Goal: Download file/media: Obtain a digital file from the website

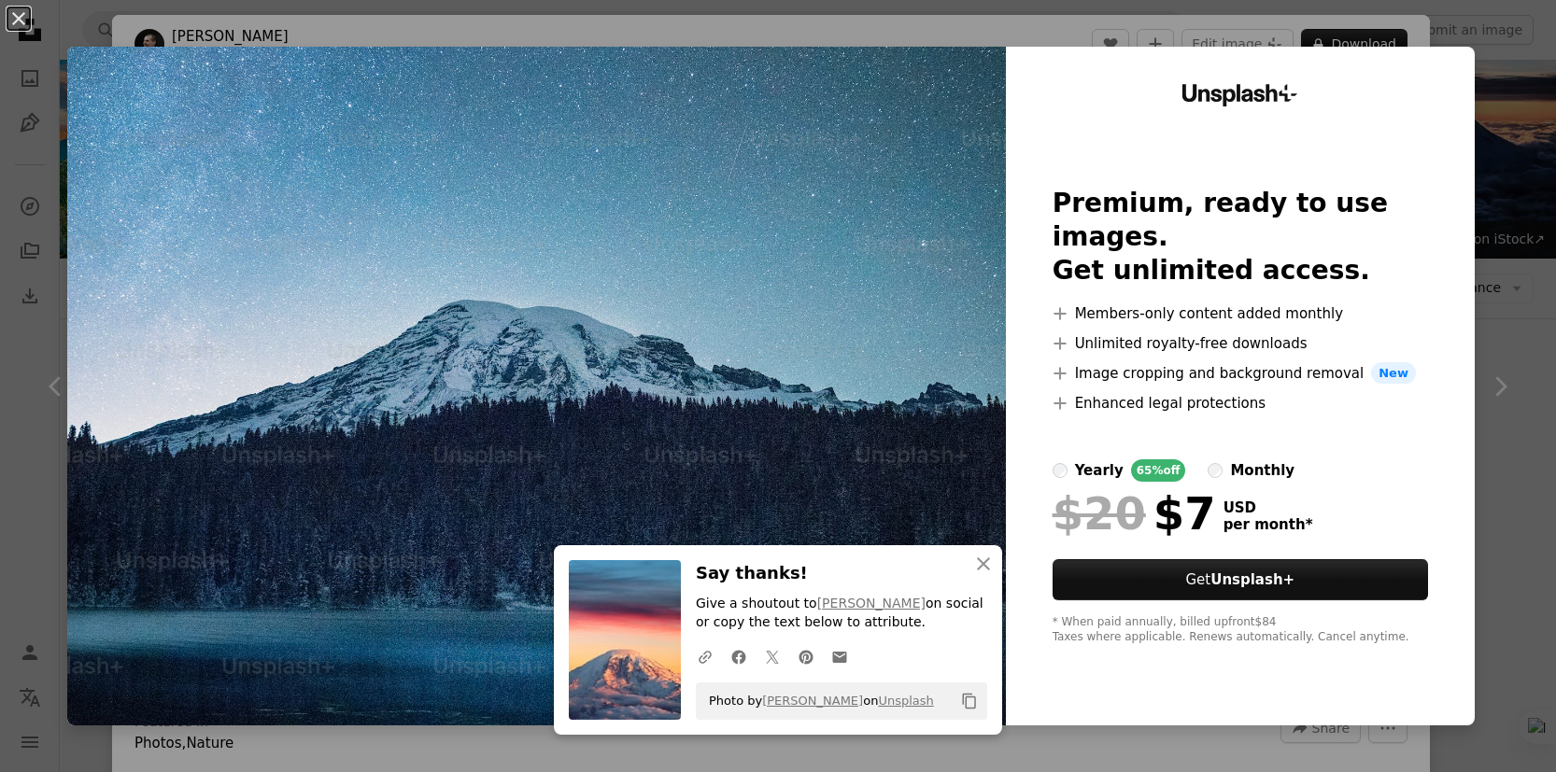
scroll to position [1209, 0]
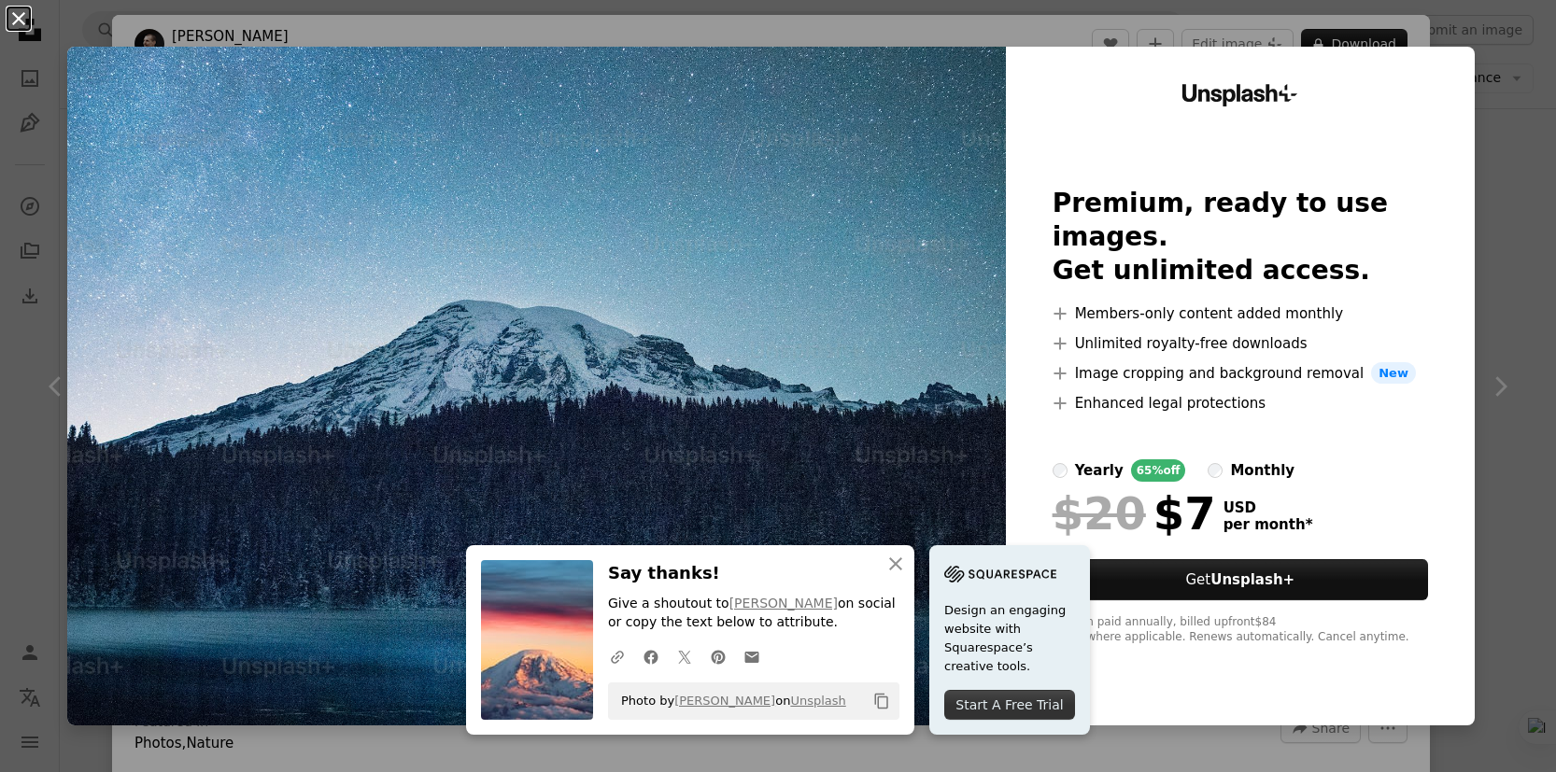
click at [17, 16] on button "An X shape" at bounding box center [18, 18] width 22 height 22
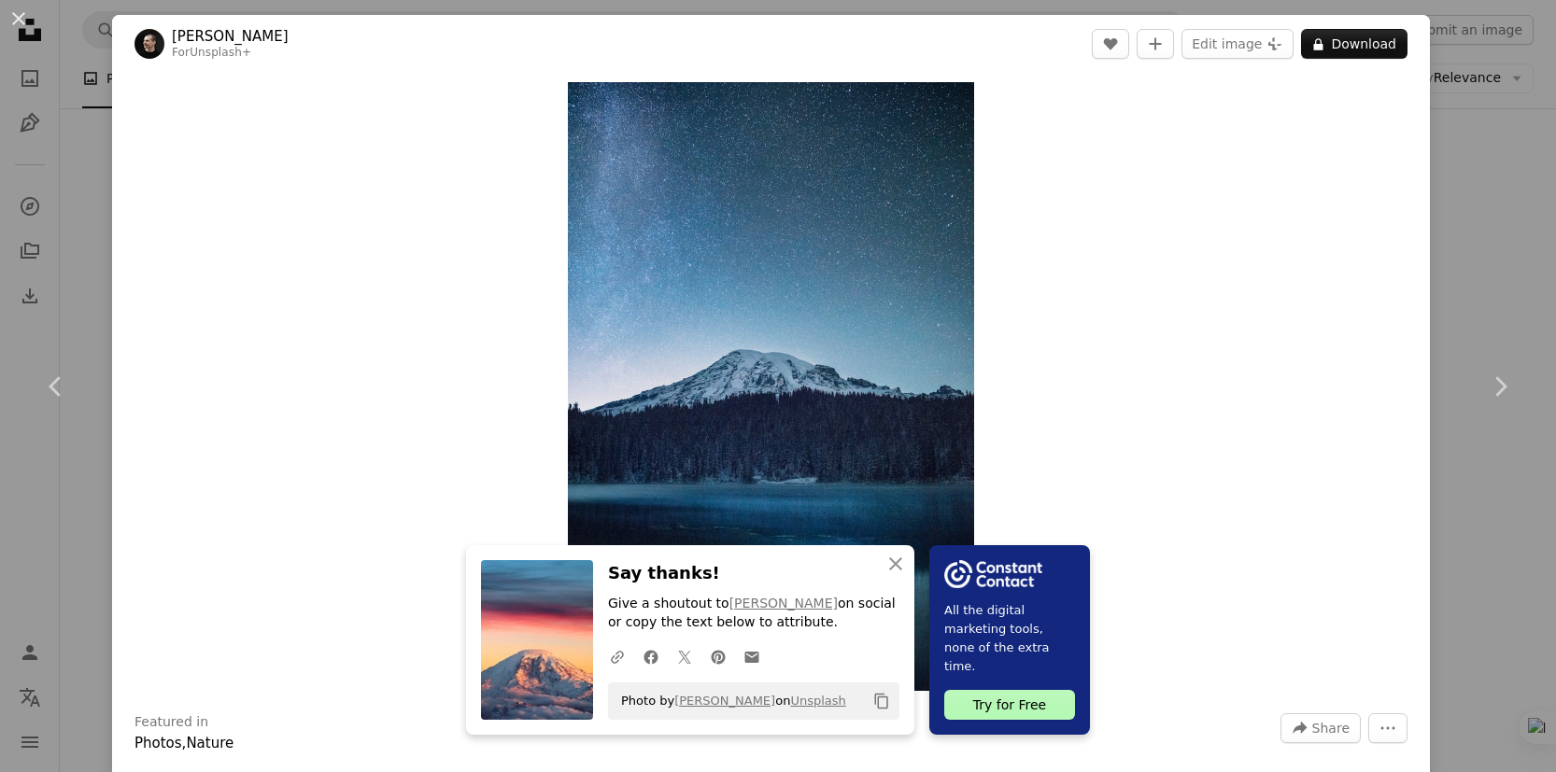
click at [1108, 147] on div "Zoom in" at bounding box center [770, 386] width 1317 height 627
click at [17, 21] on button "An X shape" at bounding box center [18, 18] width 22 height 22
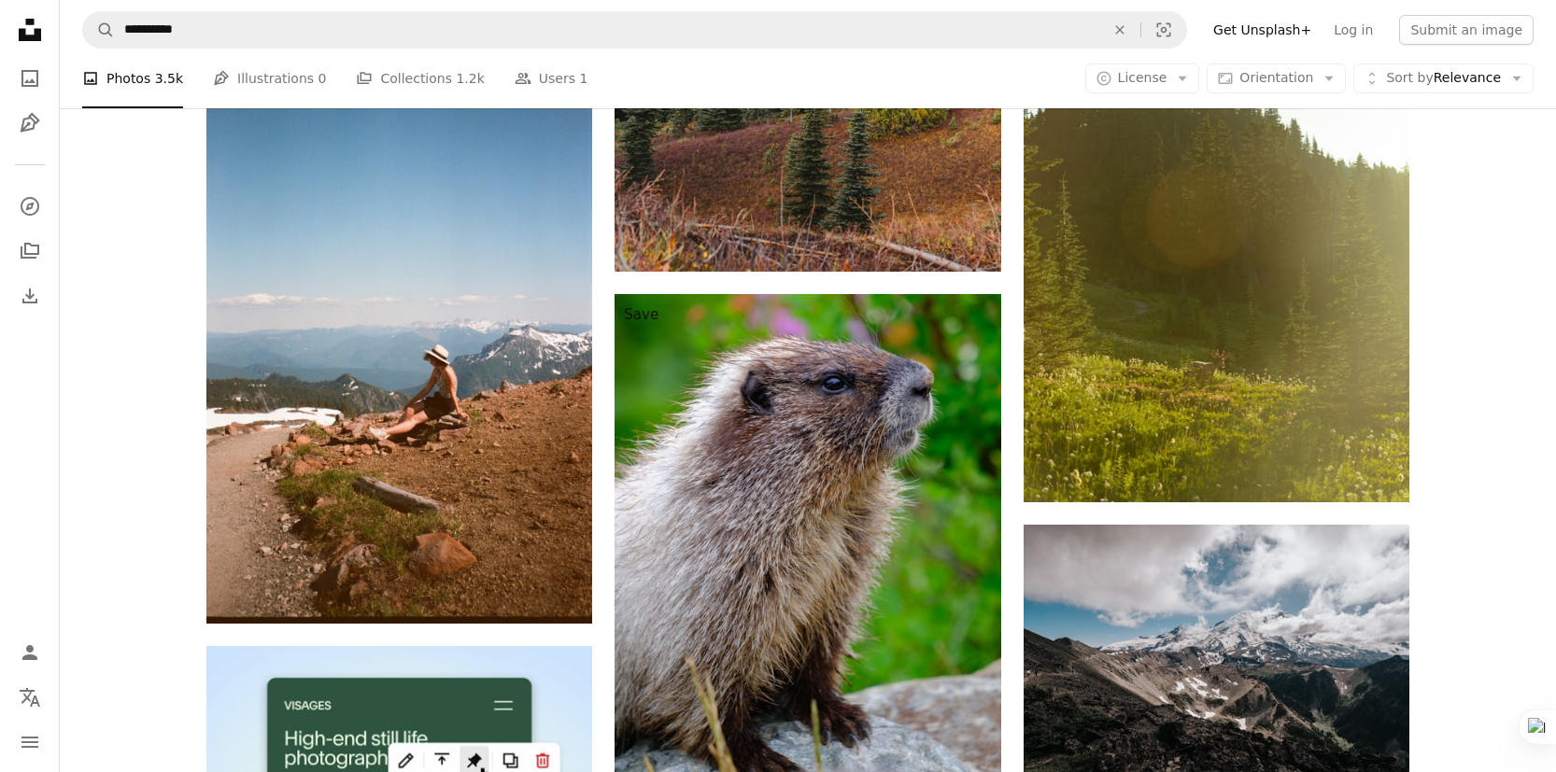
scroll to position [4153, 0]
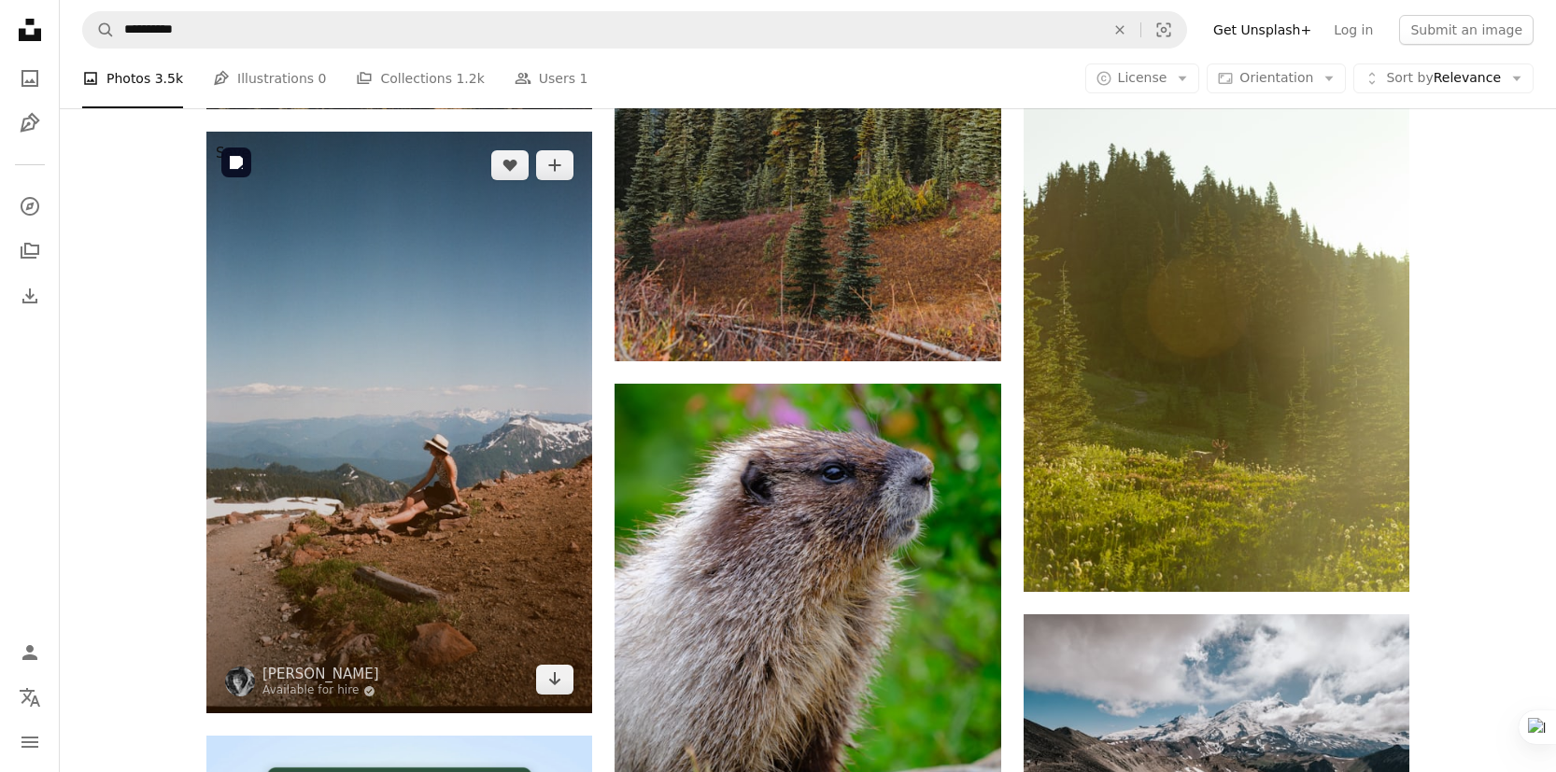
click at [425, 333] on img at bounding box center [399, 423] width 386 height 582
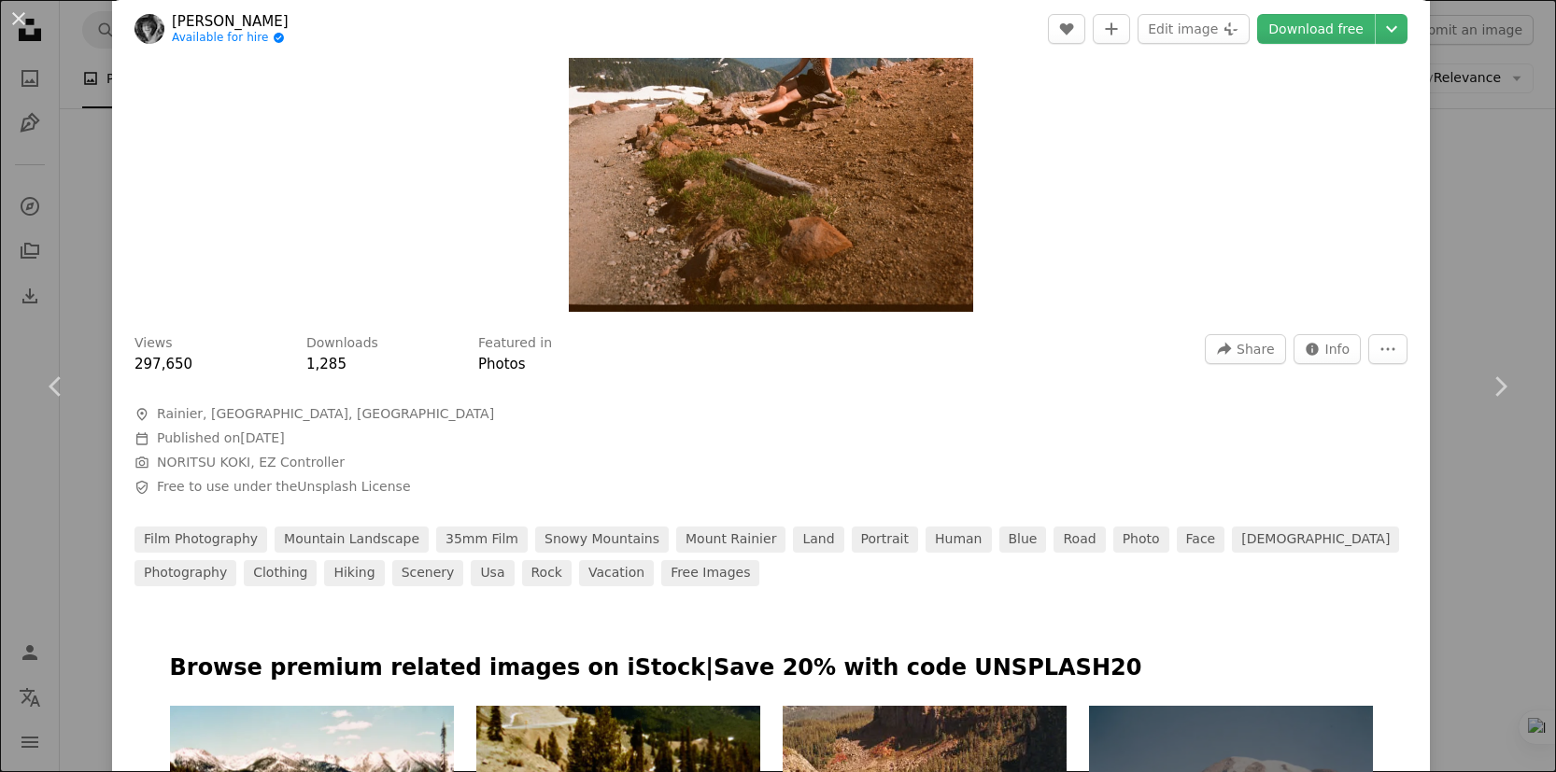
scroll to position [618, 0]
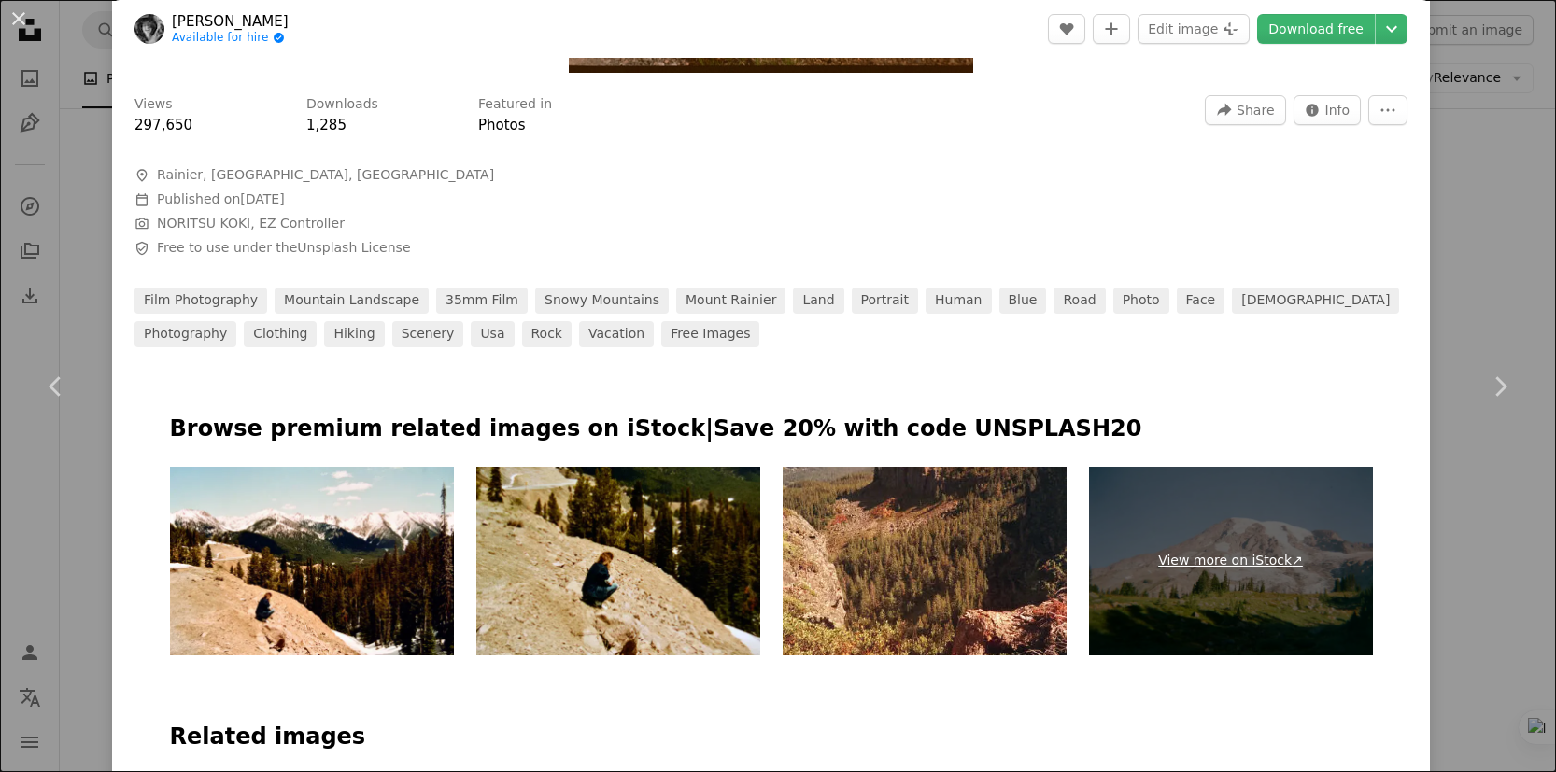
click at [1208, 563] on link "View more on iStock ↗" at bounding box center [1231, 562] width 284 height 190
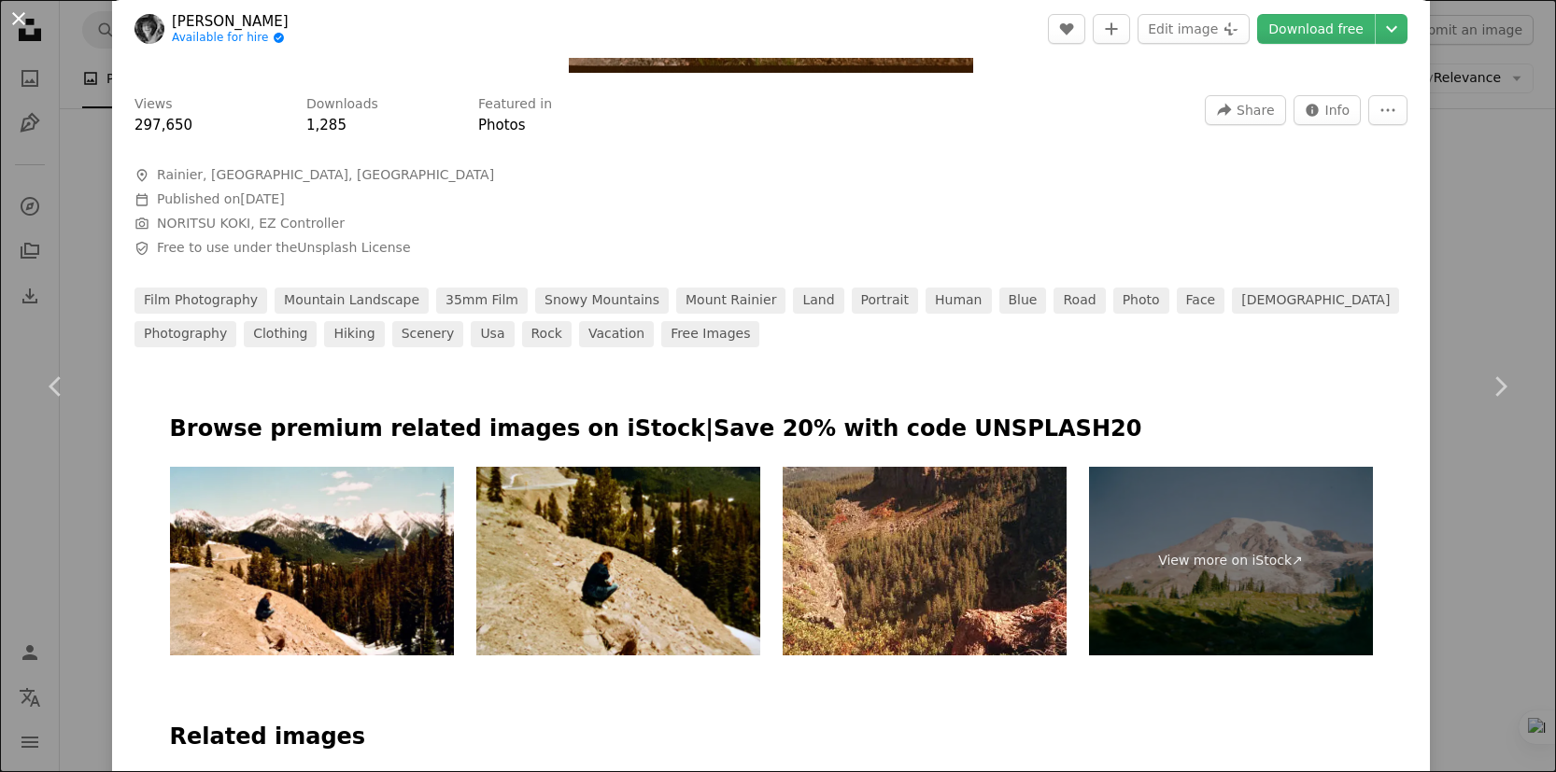
click at [18, 7] on button "An X shape" at bounding box center [18, 18] width 22 height 22
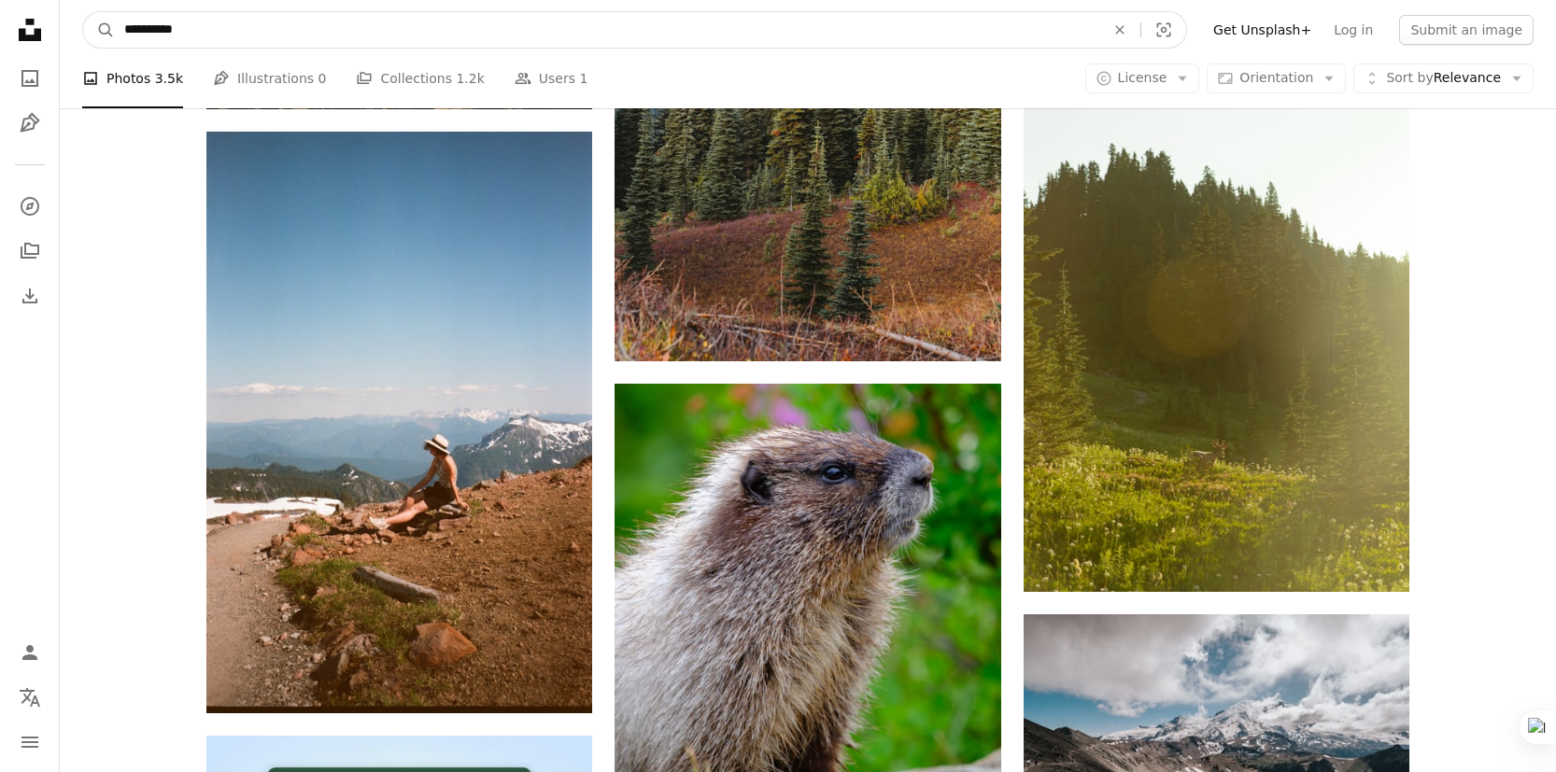
click at [170, 25] on input "**********" at bounding box center [607, 29] width 984 height 35
type input "**********"
click button "A magnifying glass" at bounding box center [99, 29] width 32 height 35
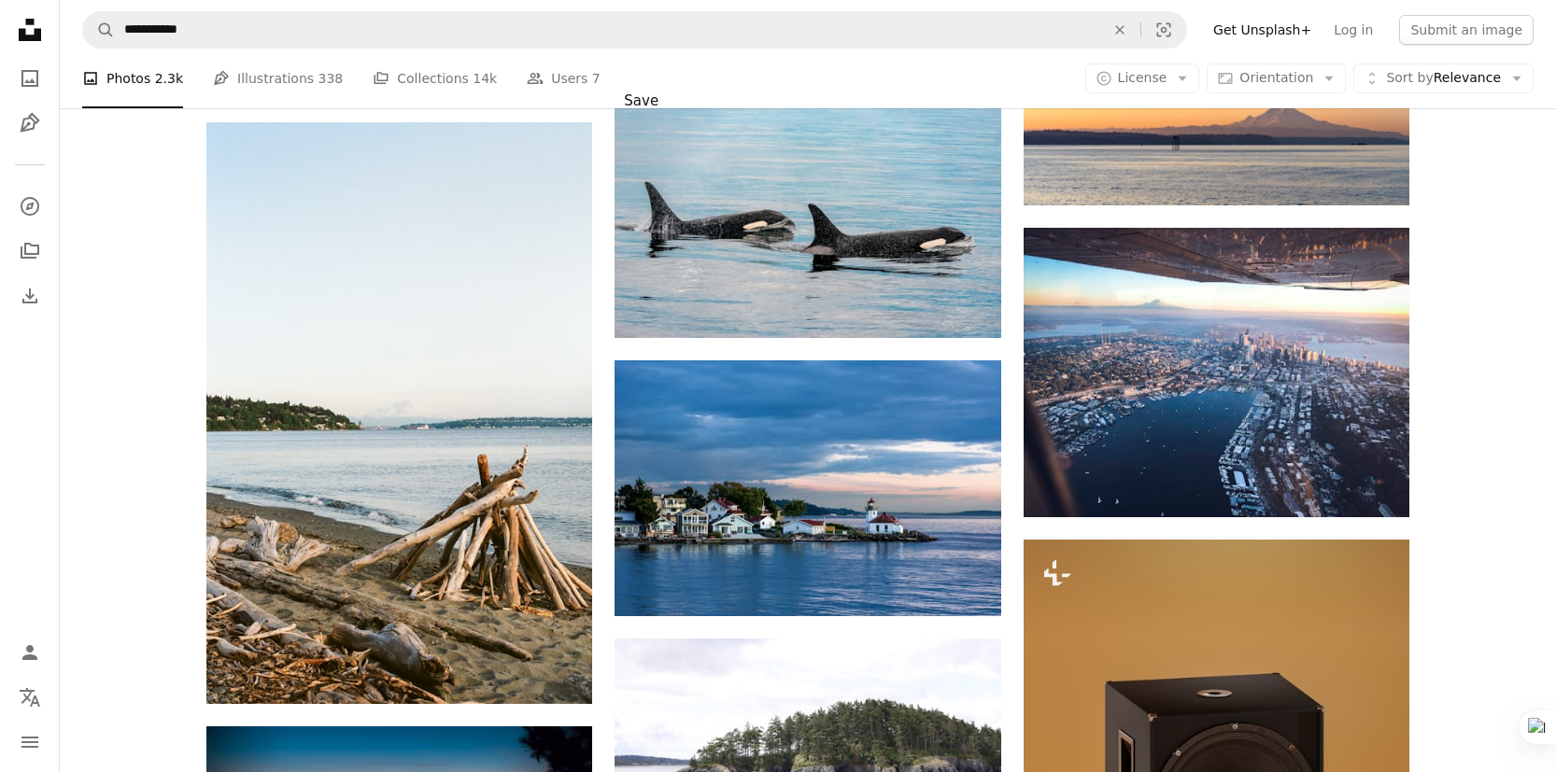
scroll to position [1223, 0]
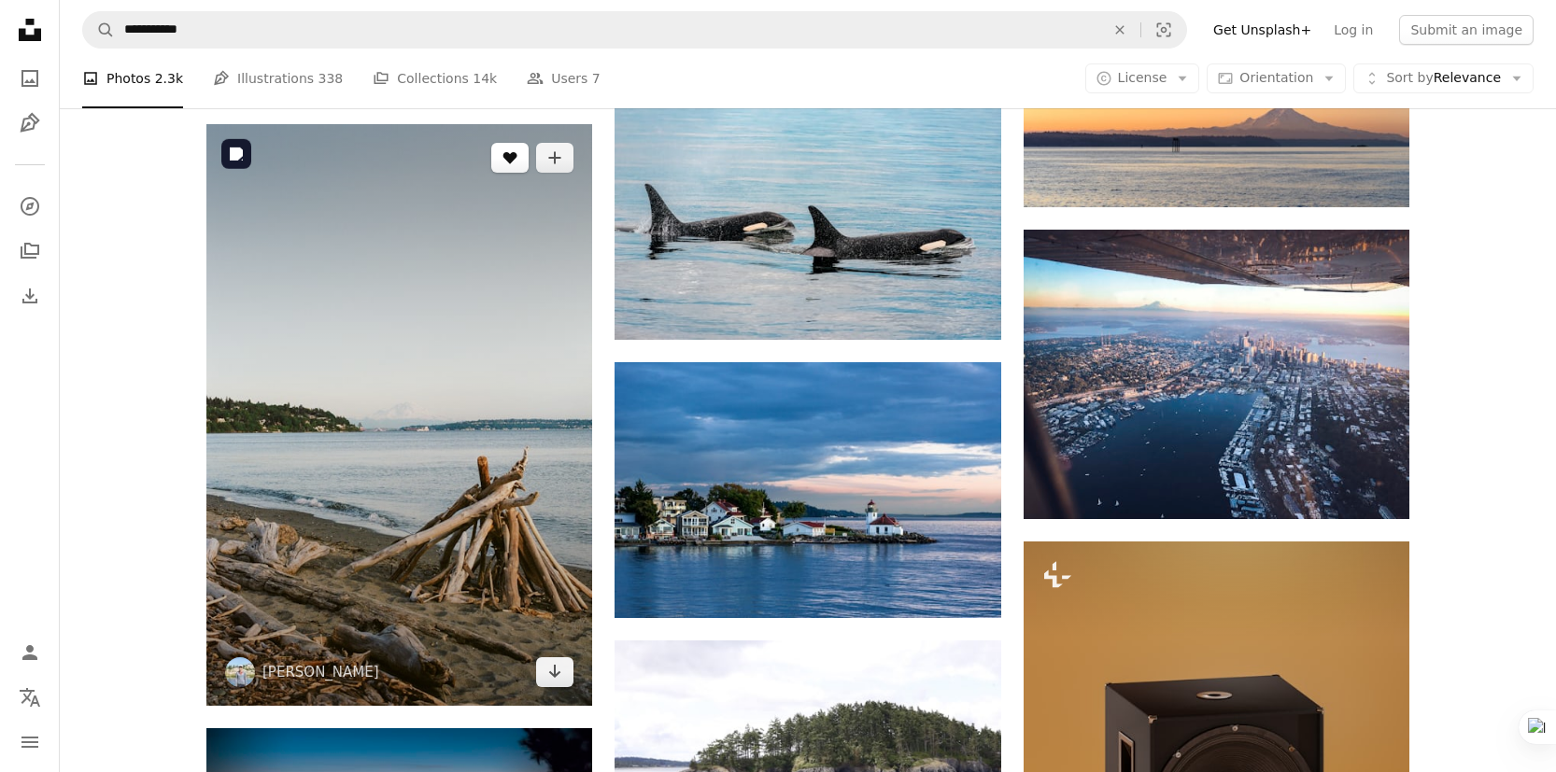
click at [510, 169] on button "A heart" at bounding box center [509, 158] width 37 height 30
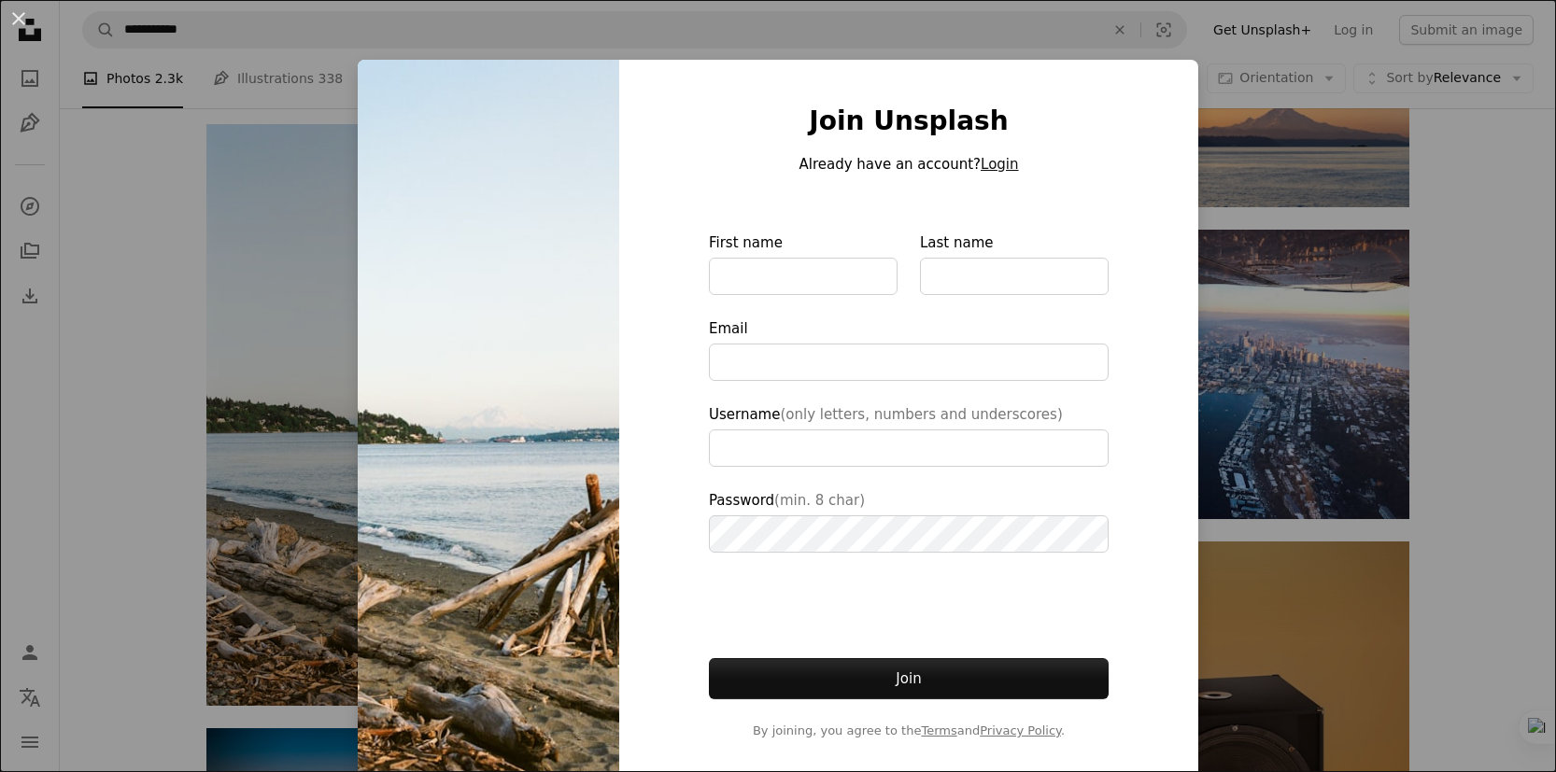
click at [1006, 162] on button "Login" at bounding box center [998, 164] width 37 height 22
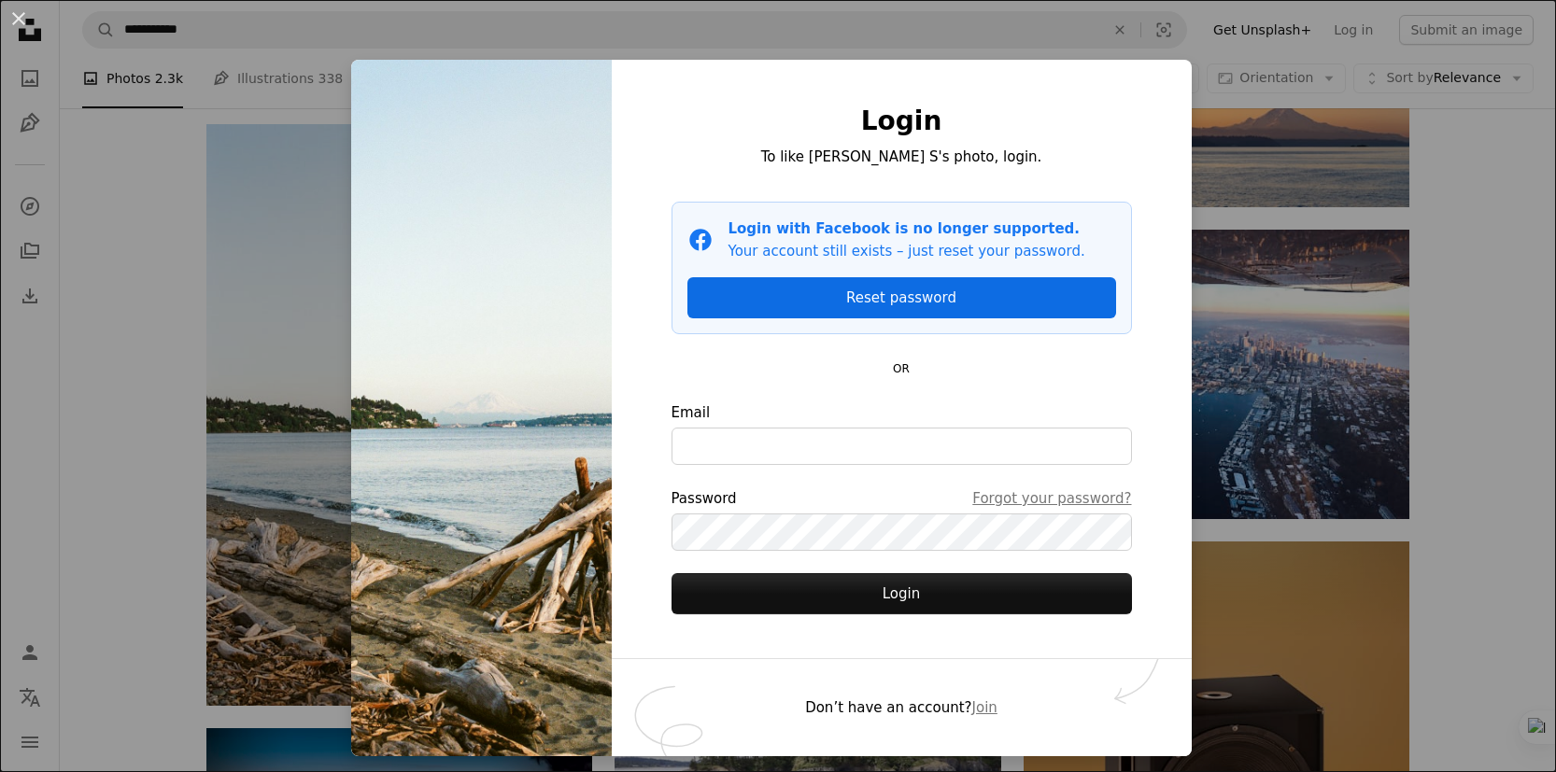
click at [945, 304] on link "Reset password" at bounding box center [901, 297] width 429 height 41
